Goal: Transaction & Acquisition: Book appointment/travel/reservation

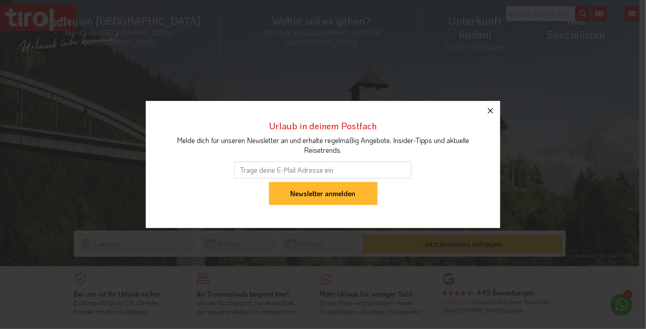
click at [488, 107] on icon "button" at bounding box center [490, 110] width 11 height 11
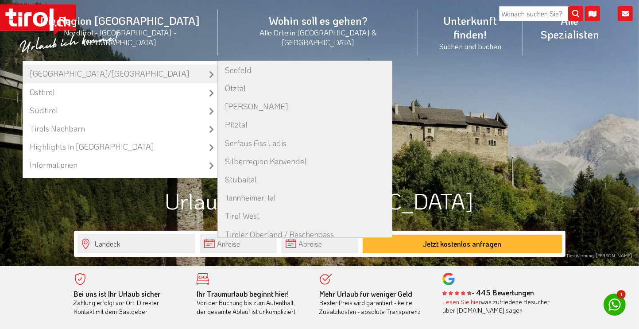
scroll to position [266, 0]
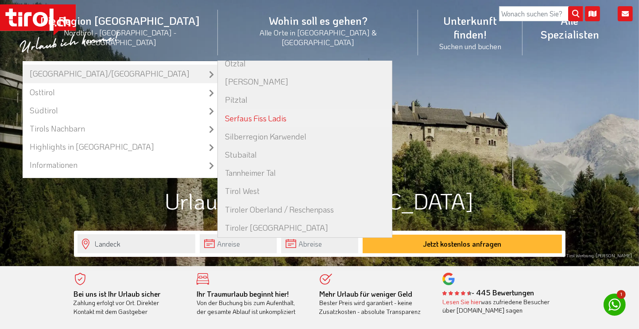
click at [276, 109] on link "Serfaus Fiss Ladis" at bounding box center [305, 118] width 174 height 18
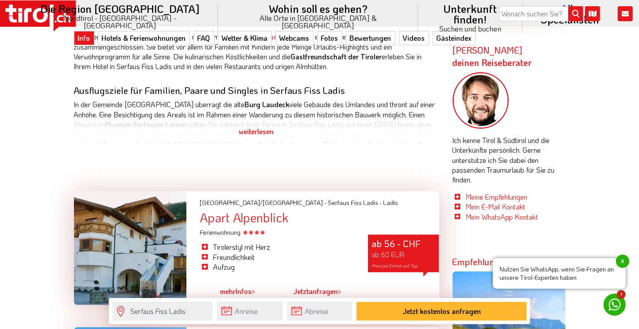
scroll to position [443, 0]
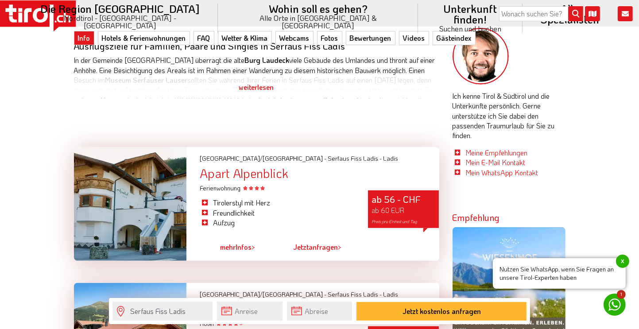
click at [623, 261] on span "x" at bounding box center [622, 261] width 13 height 13
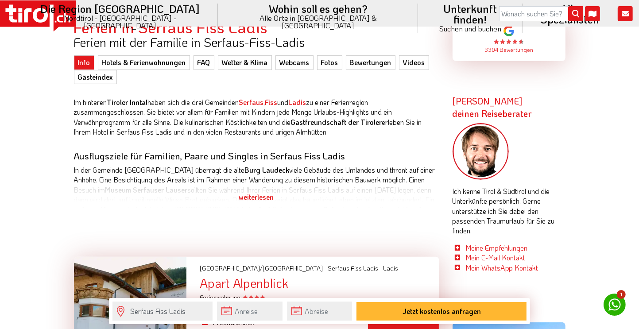
scroll to position [354, 0]
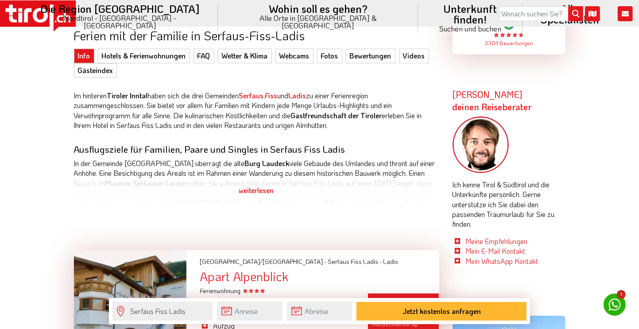
click at [258, 188] on div "weiterlesen" at bounding box center [257, 190] width 366 height 22
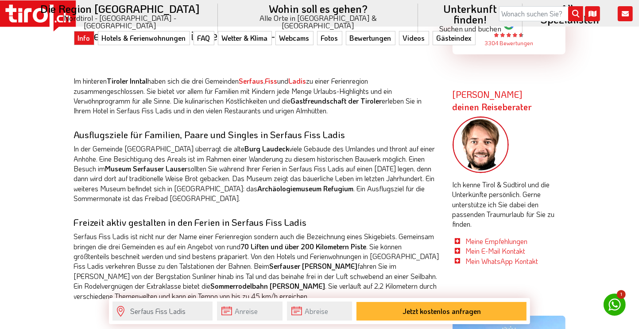
scroll to position [443, 0]
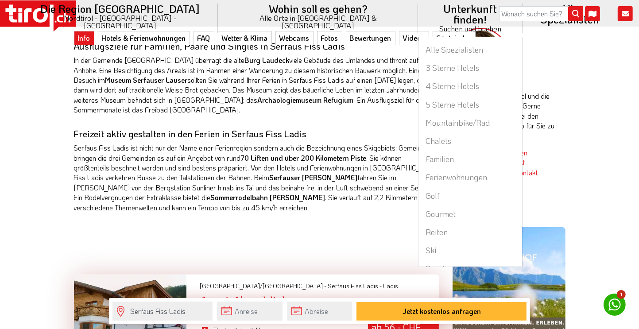
click at [418, 3] on li "Unterkunft finden! Suchen und buchen Alle Spezialisten 3 Sterne Hotels 4 Sterne…" at bounding box center [470, 18] width 104 height 37
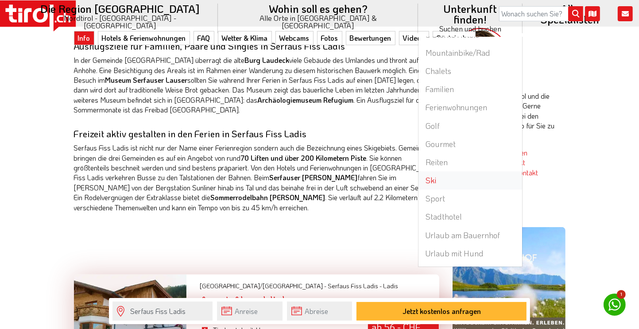
scroll to position [17, 0]
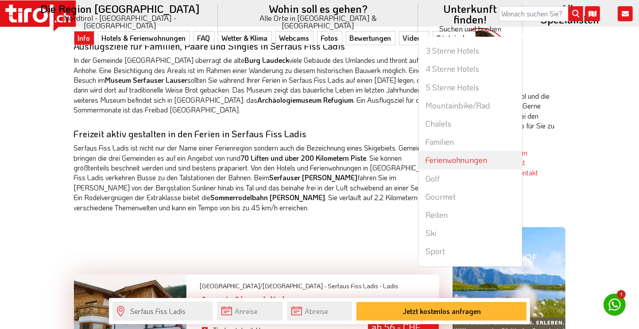
click at [419, 151] on link "Ferienwohnungen" at bounding box center [470, 160] width 103 height 18
